Goal: Information Seeking & Learning: Check status

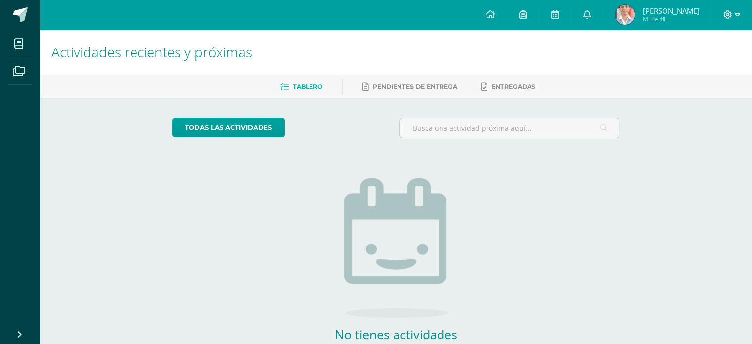
click at [739, 16] on icon at bounding box center [737, 14] width 5 height 9
click at [714, 70] on span "Cerrar sesión" at bounding box center [706, 67] width 45 height 9
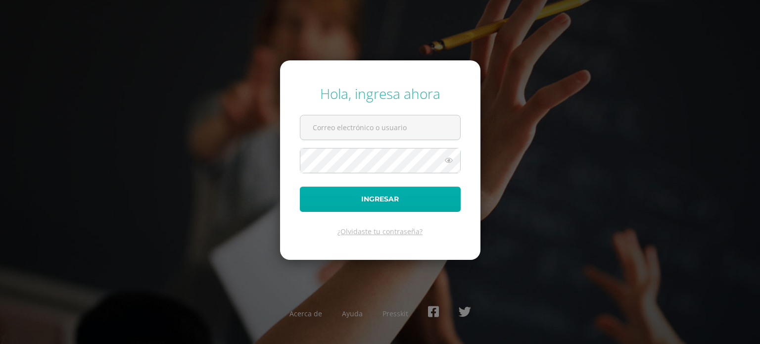
type input "l.chavez.3cdb@gmail.com"
click at [390, 201] on button "Ingresar" at bounding box center [380, 198] width 161 height 25
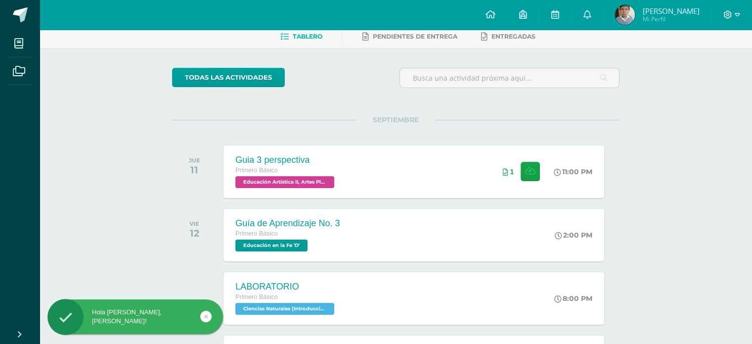
scroll to position [49, 0]
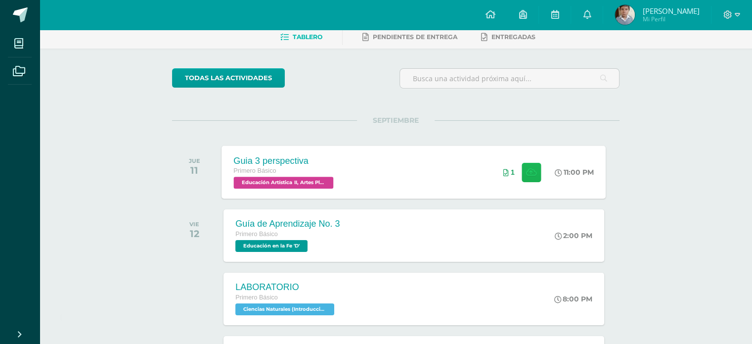
click at [533, 178] on button at bounding box center [531, 171] width 19 height 19
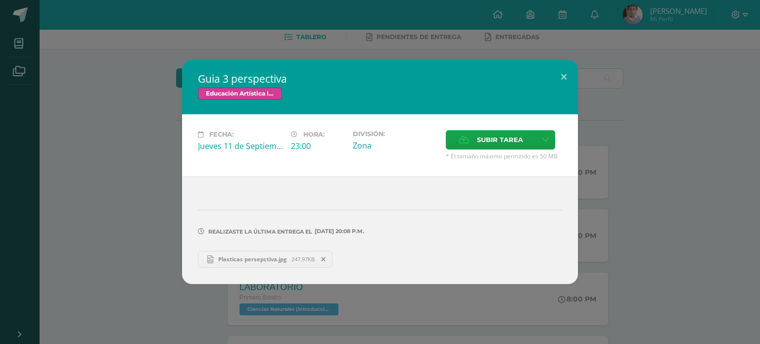
click at [288, 257] on span "Plasticas persepctiva.jpg" at bounding box center [252, 258] width 78 height 7
drag, startPoint x: 564, startPoint y: 77, endPoint x: 576, endPoint y: 81, distance: 12.5
click at [564, 77] on button at bounding box center [563, 77] width 28 height 34
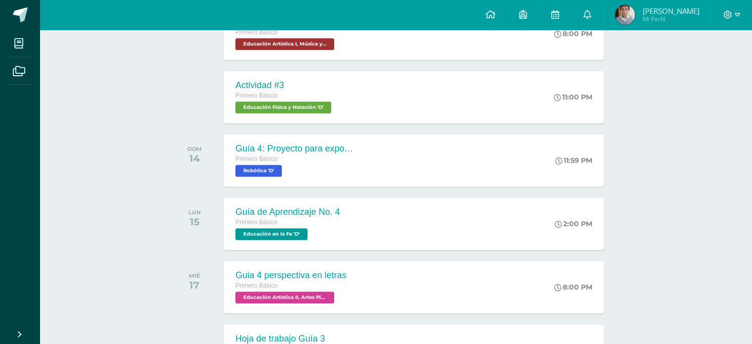
scroll to position [445, 0]
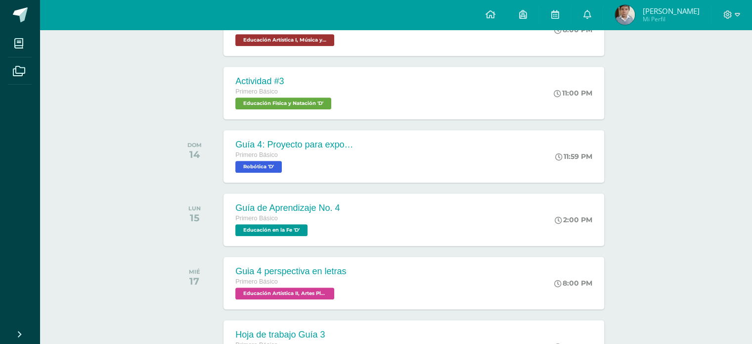
click at [635, 17] on img at bounding box center [625, 15] width 20 height 20
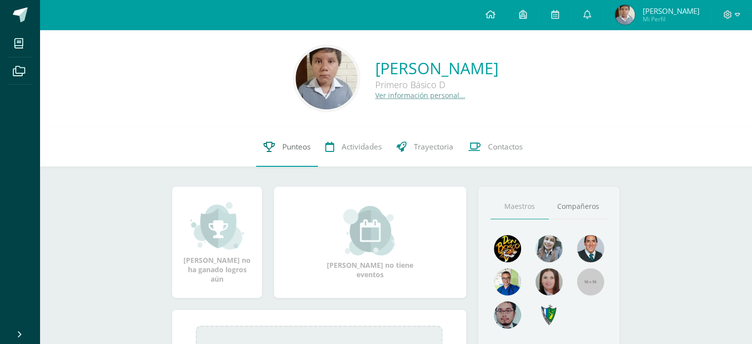
click at [264, 145] on icon at bounding box center [269, 146] width 11 height 10
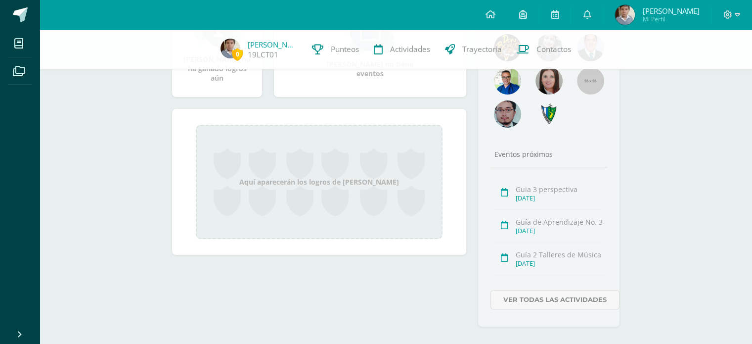
scroll to position [198, 0]
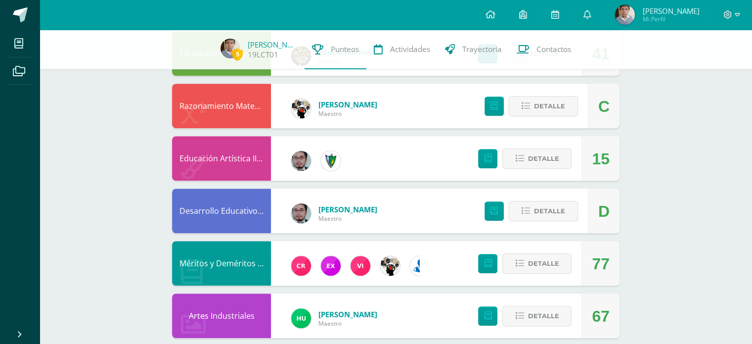
scroll to position [643, 0]
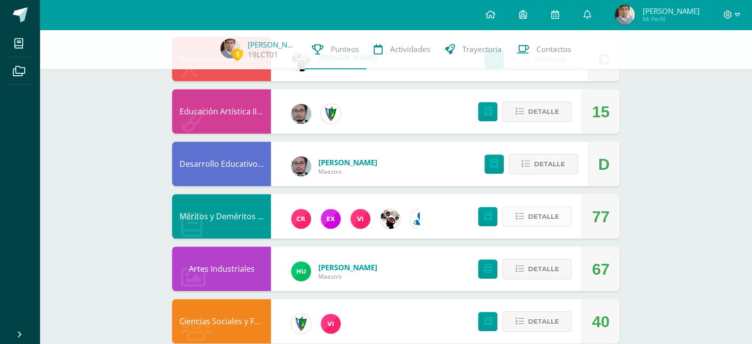
click at [556, 217] on span "Detalle" at bounding box center [543, 216] width 31 height 18
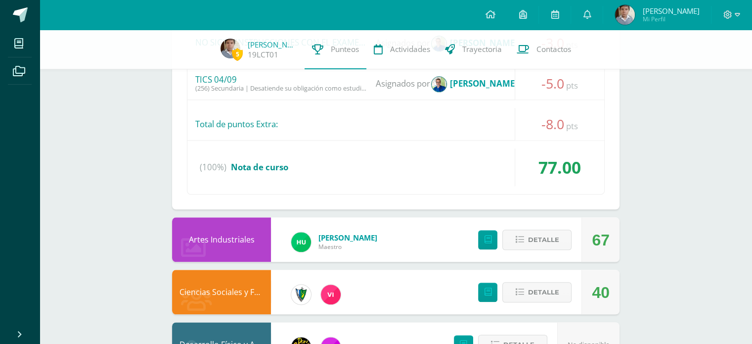
scroll to position [1133, 0]
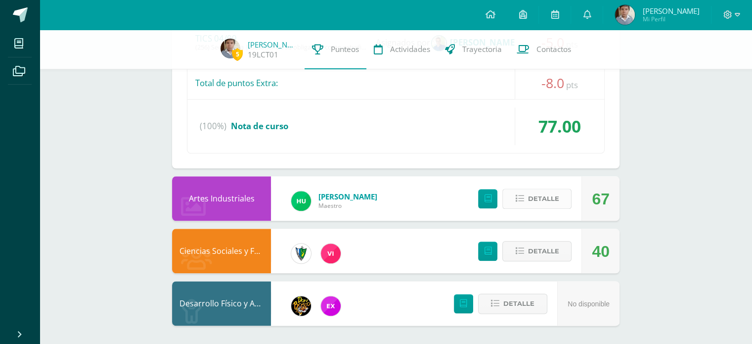
click at [532, 200] on span "Detalle" at bounding box center [543, 198] width 31 height 18
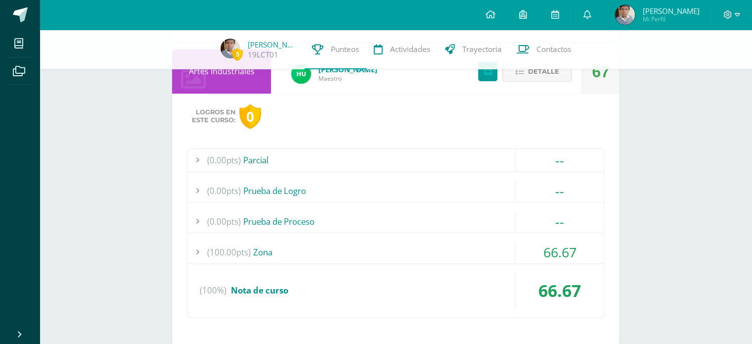
scroll to position [1331, 0]
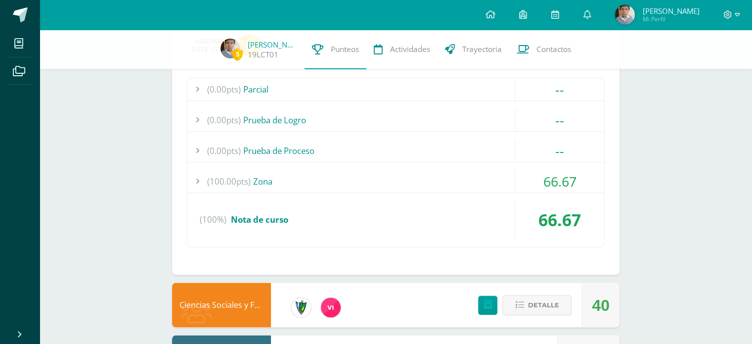
click at [271, 182] on div "(100.00pts) Zona" at bounding box center [395, 181] width 417 height 22
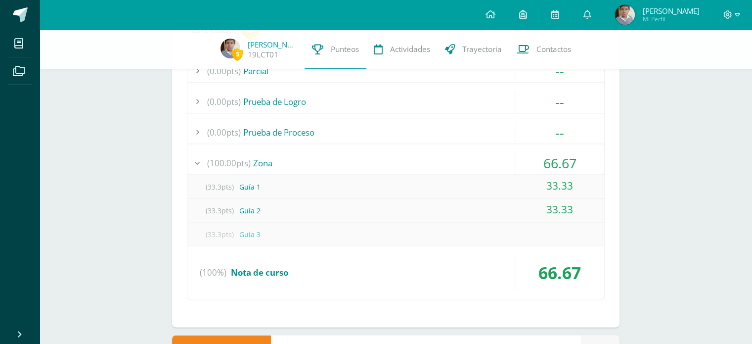
scroll to position [1335, 0]
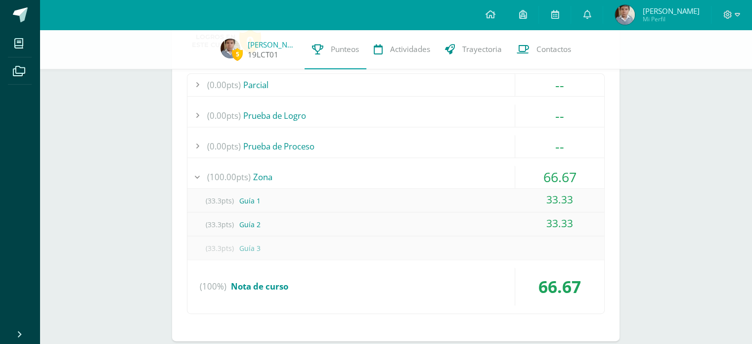
click at [243, 55] on span "5" at bounding box center [237, 54] width 11 height 12
click at [267, 55] on link "19LCT01" at bounding box center [263, 54] width 31 height 10
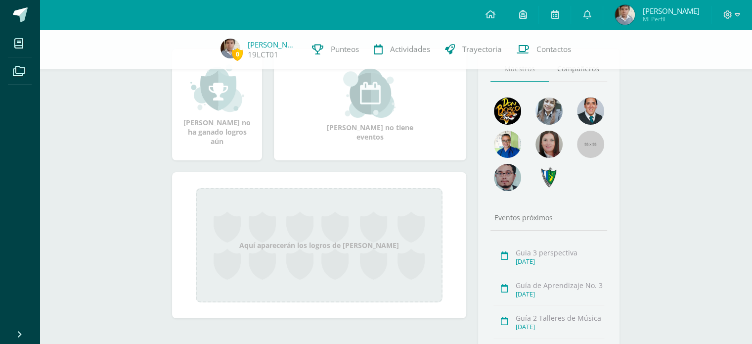
scroll to position [112, 0]
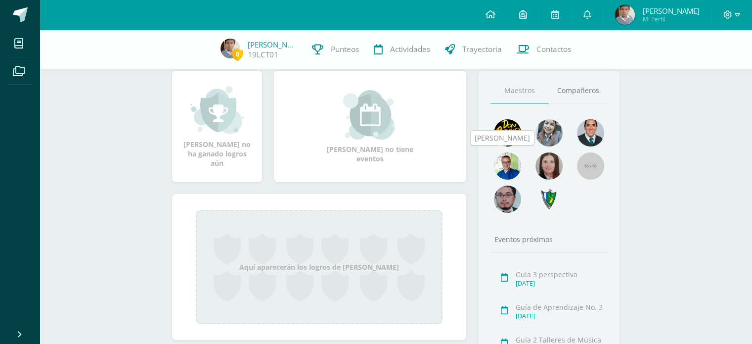
click at [507, 166] on img at bounding box center [507, 165] width 27 height 27
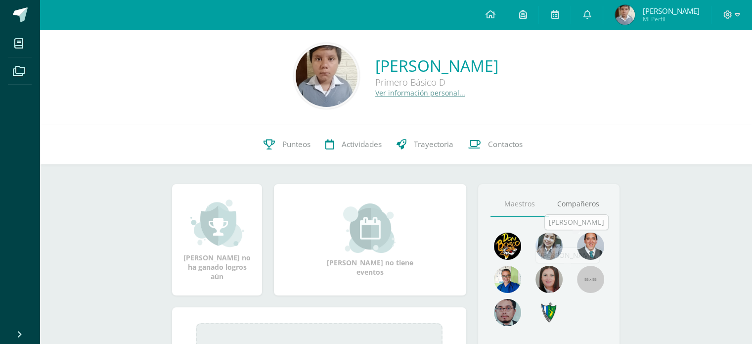
scroll to position [0, 0]
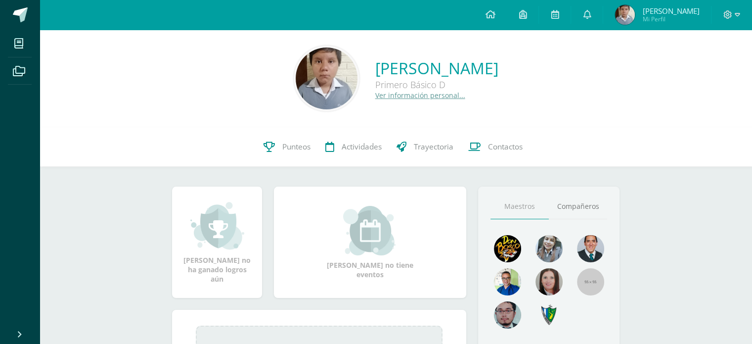
click at [652, 201] on div "Luis Roberto Chávez Tejada Primero Básico D Ver información personal... 0 Luis …" at bounding box center [396, 294] width 713 height 529
click at [618, 105] on div "Luis Roberto Chávez Tejada Primero Básico D Ver información personal..." at bounding box center [395, 79] width 697 height 66
click at [405, 95] on link "Ver información personal..." at bounding box center [420, 95] width 90 height 9
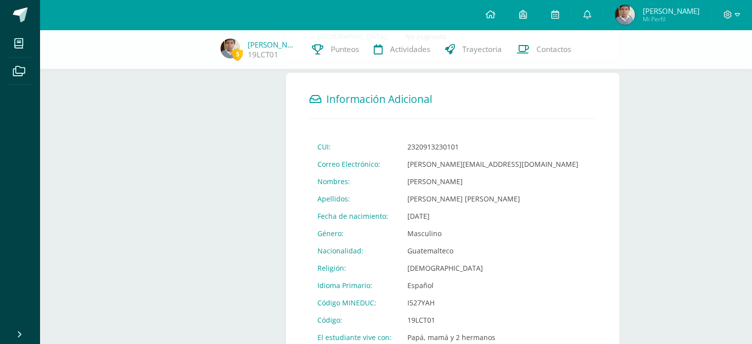
scroll to position [371, 0]
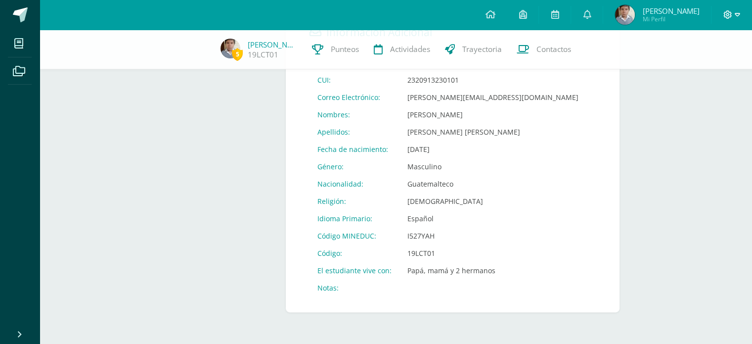
click at [738, 12] on icon at bounding box center [737, 14] width 5 height 9
click at [716, 65] on span "Cerrar sesión" at bounding box center [706, 69] width 45 height 9
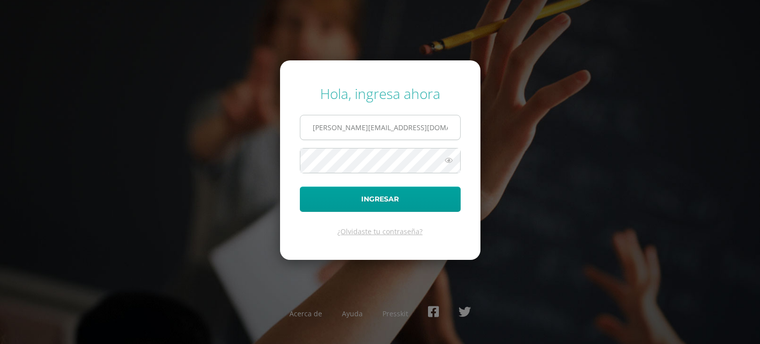
click at [422, 122] on input "[PERSON_NAME][EMAIL_ADDRESS][DOMAIN_NAME]" at bounding box center [380, 127] width 160 height 24
type input "[PERSON_NAME][EMAIL_ADDRESS][DOMAIN_NAME]"
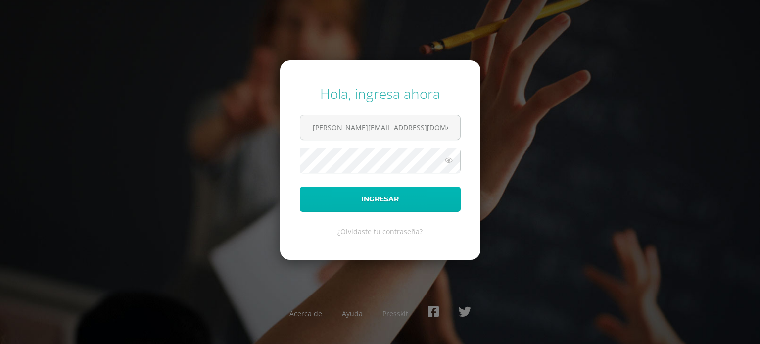
click at [424, 194] on button "Ingresar" at bounding box center [380, 198] width 161 height 25
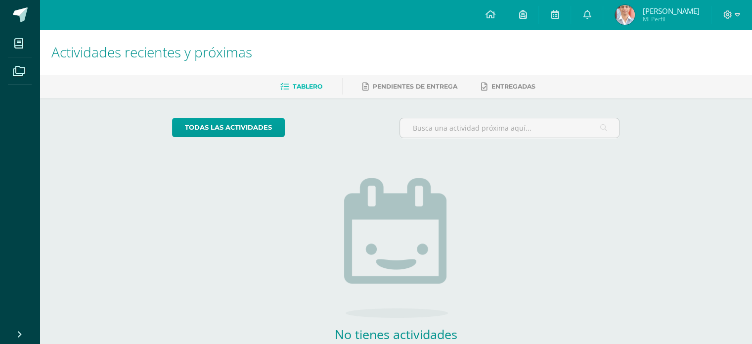
click at [626, 17] on img at bounding box center [625, 15] width 20 height 20
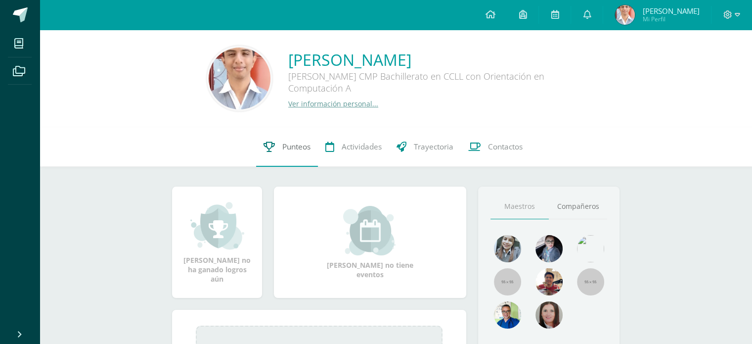
click at [292, 147] on span "Punteos" at bounding box center [296, 146] width 28 height 10
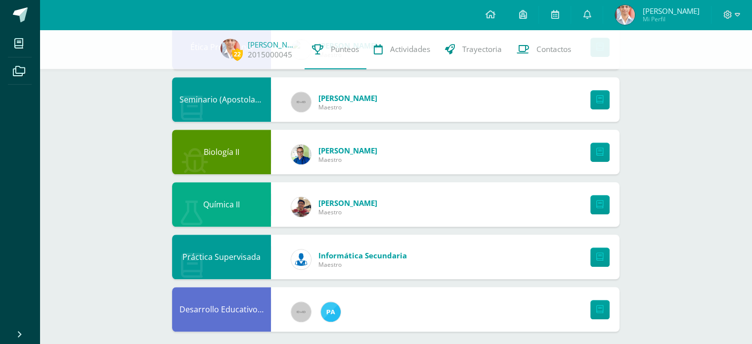
scroll to position [819, 0]
